Goal: Task Accomplishment & Management: Manage account settings

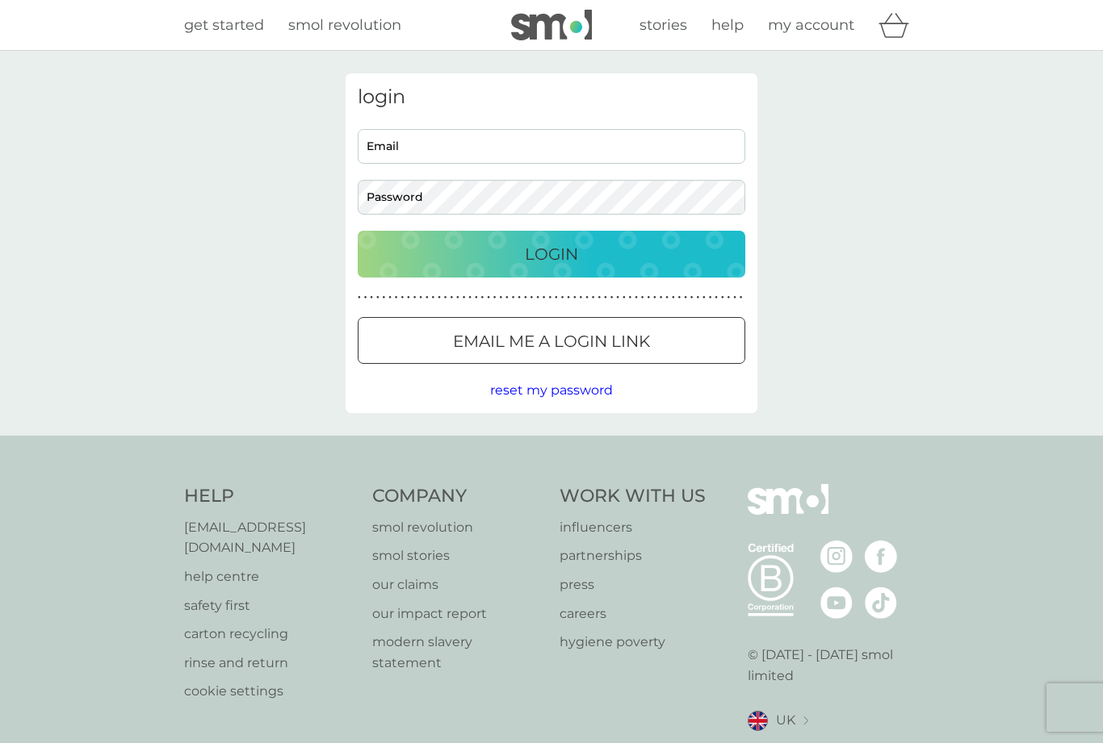
click at [608, 142] on input "Email" at bounding box center [551, 146] width 387 height 35
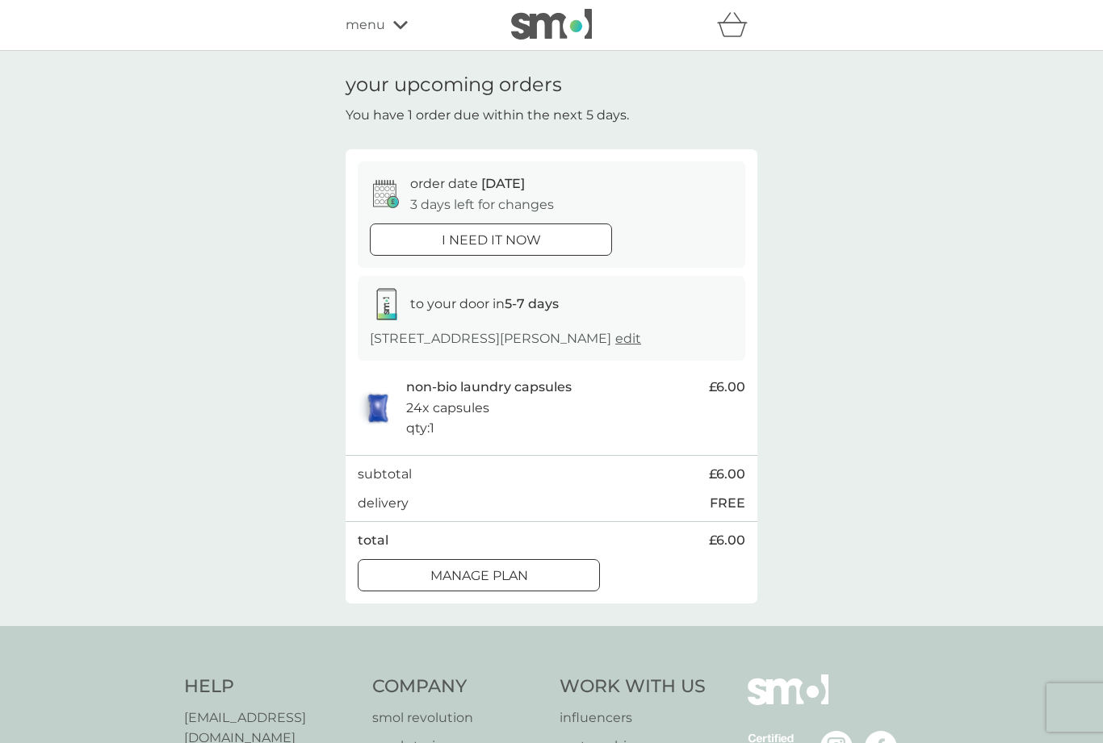
click at [524, 587] on p "Manage plan" at bounding box center [479, 576] width 98 height 21
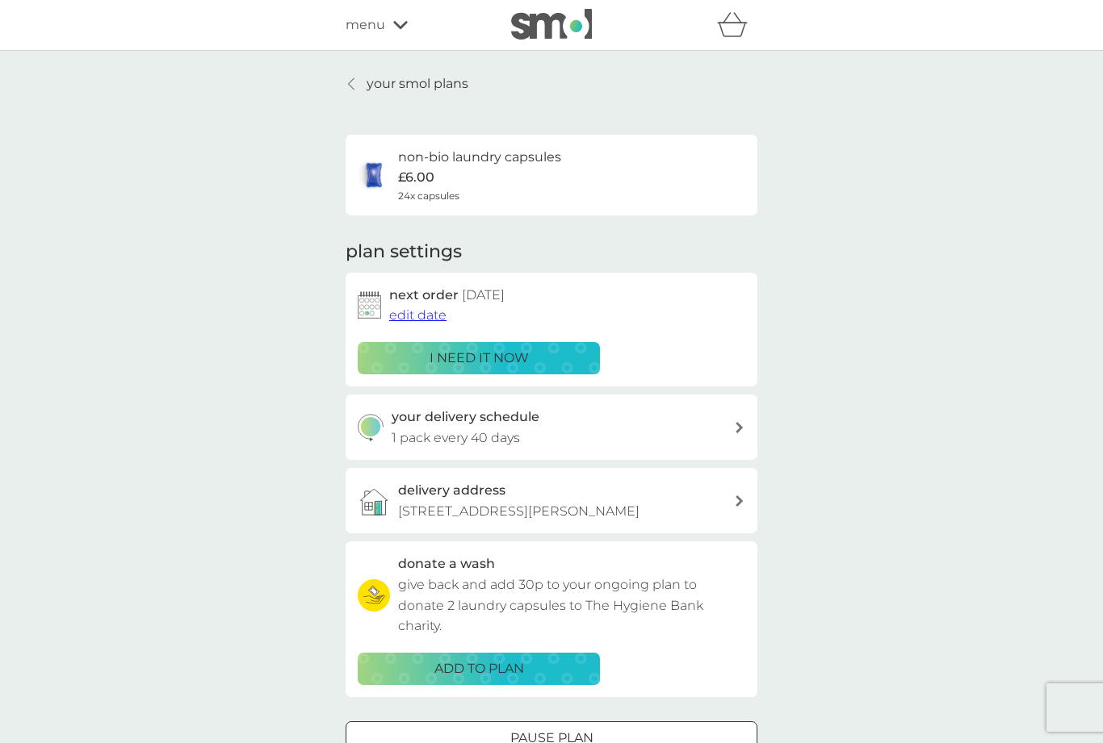
click at [429, 315] on span "edit date" at bounding box center [417, 315] width 57 height 15
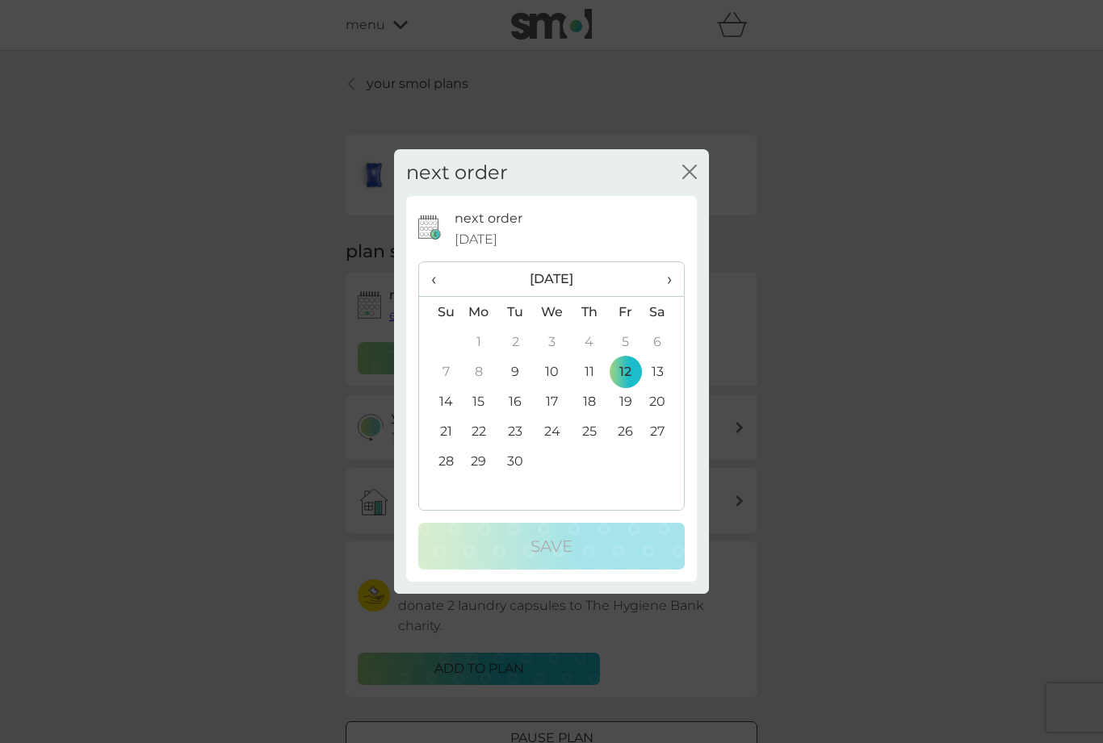
click at [676, 287] on th "›" at bounding box center [663, 279] width 40 height 35
click at [663, 433] on td "25" at bounding box center [663, 431] width 40 height 30
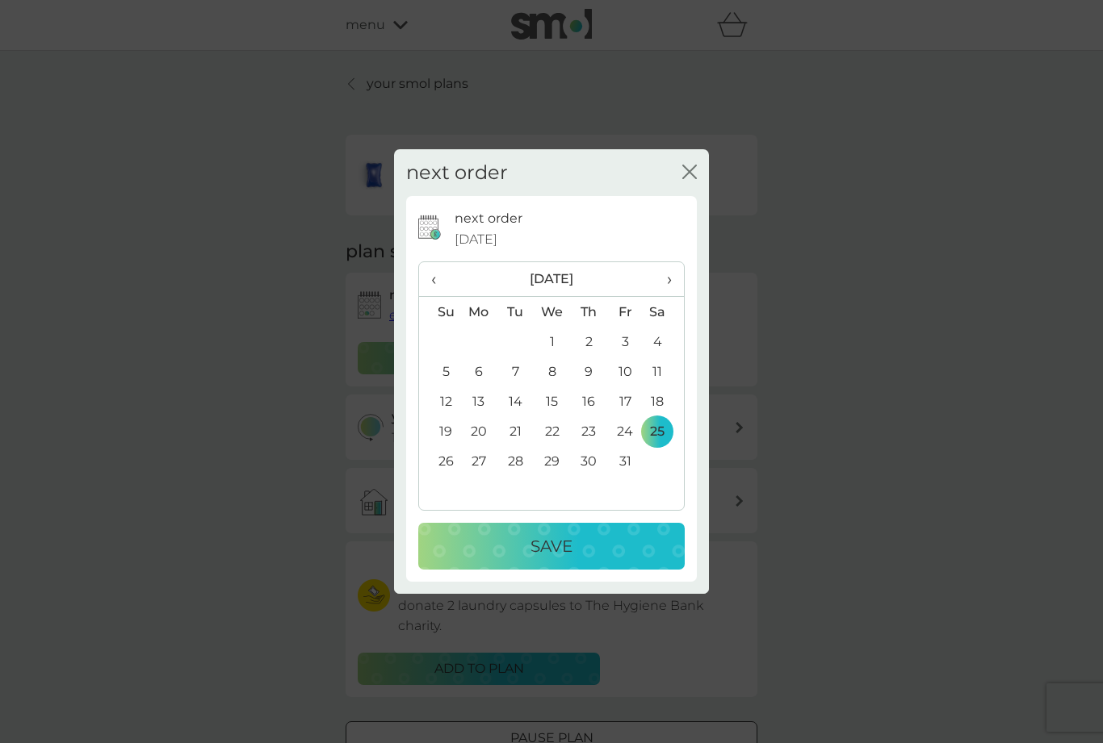
click at [605, 567] on button "Save" at bounding box center [551, 546] width 266 height 47
